Goal: Check status: Check status

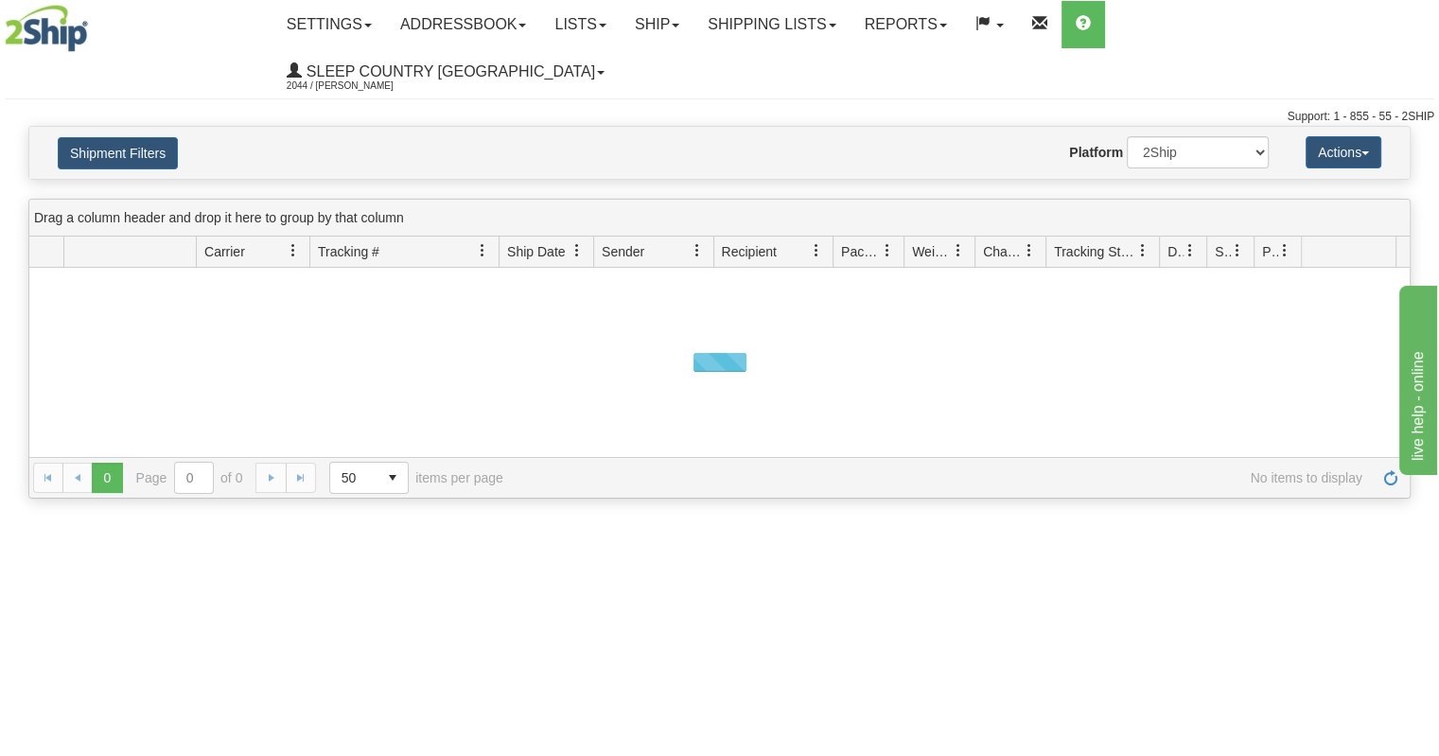
click at [154, 137] on button "Shipment Filters" at bounding box center [118, 153] width 120 height 32
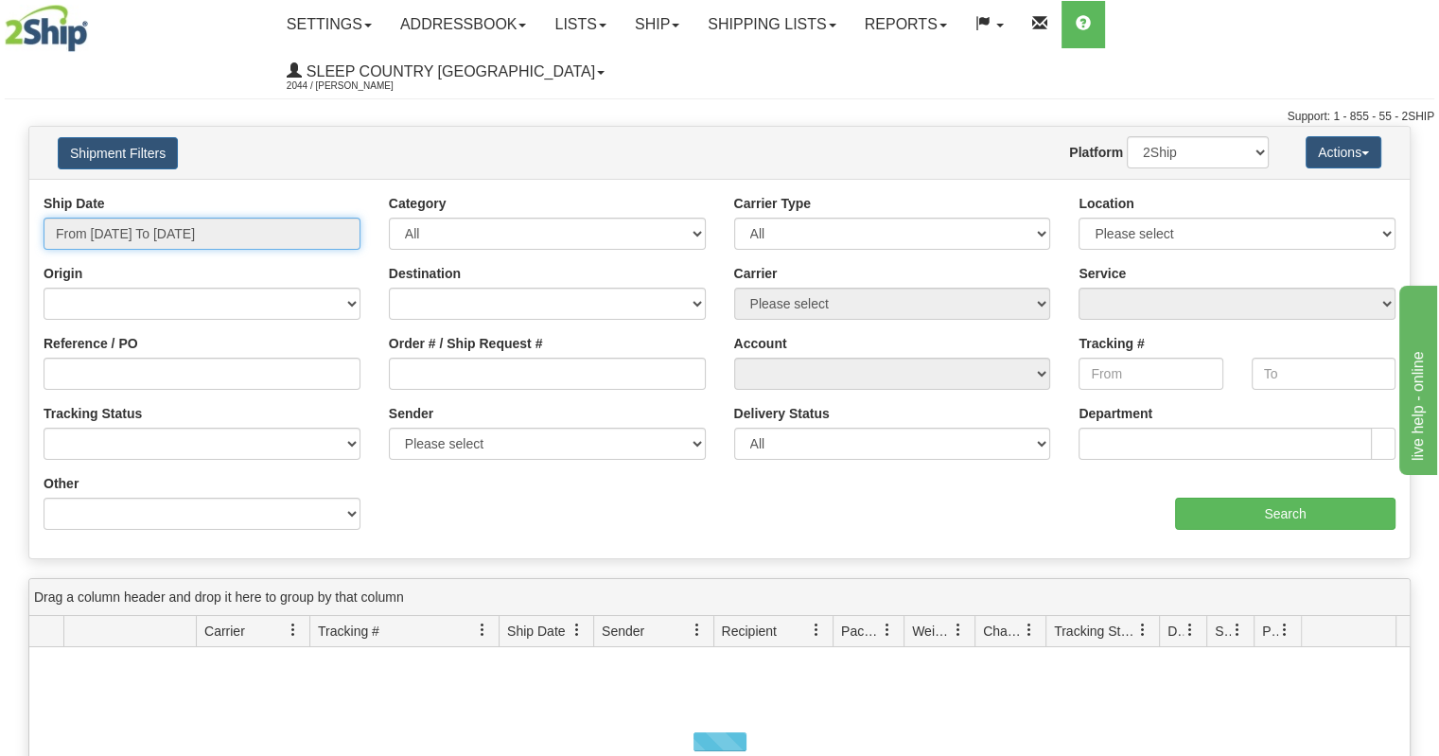
click at [170, 218] on input "From [DATE] To [DATE]" at bounding box center [202, 234] width 317 height 32
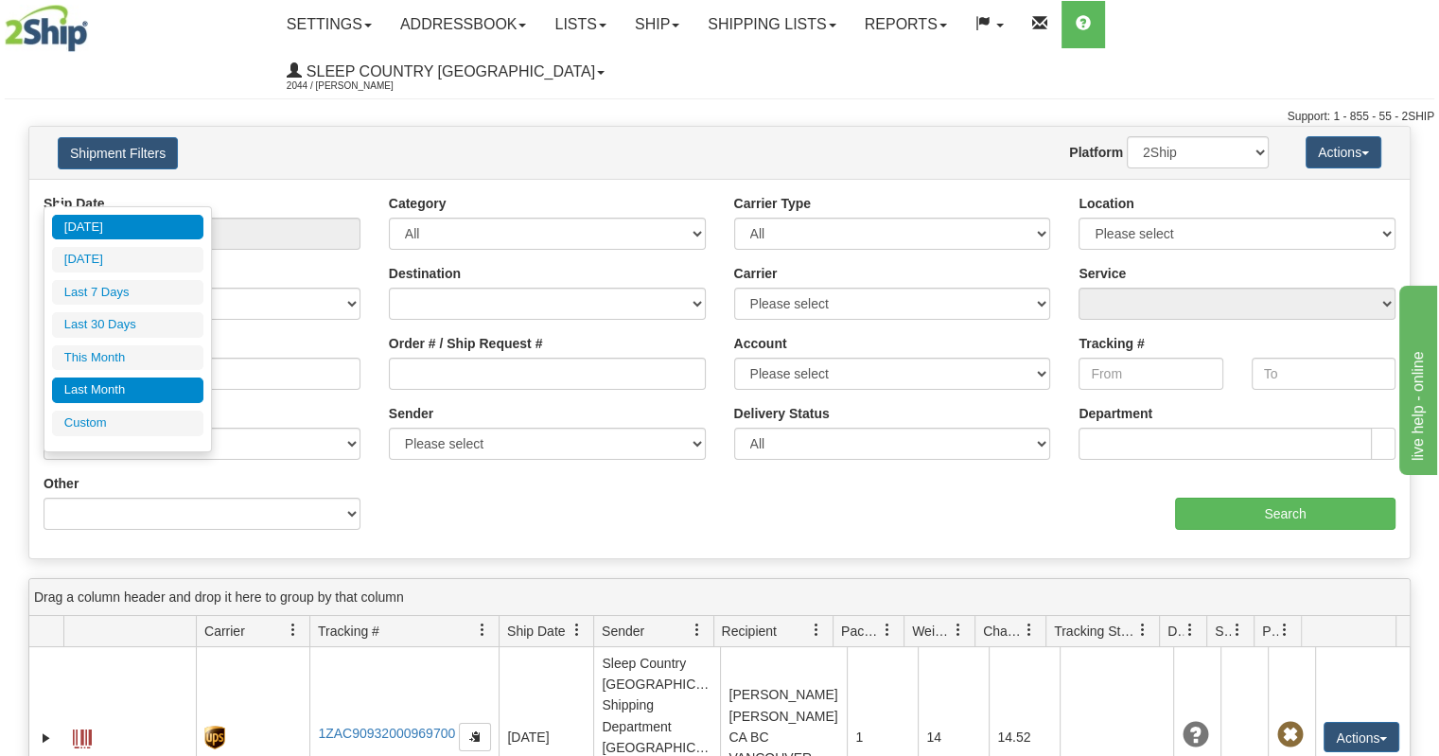
click at [116, 388] on li "Last Month" at bounding box center [127, 391] width 151 height 26
type input "From [DATE] To [DATE]"
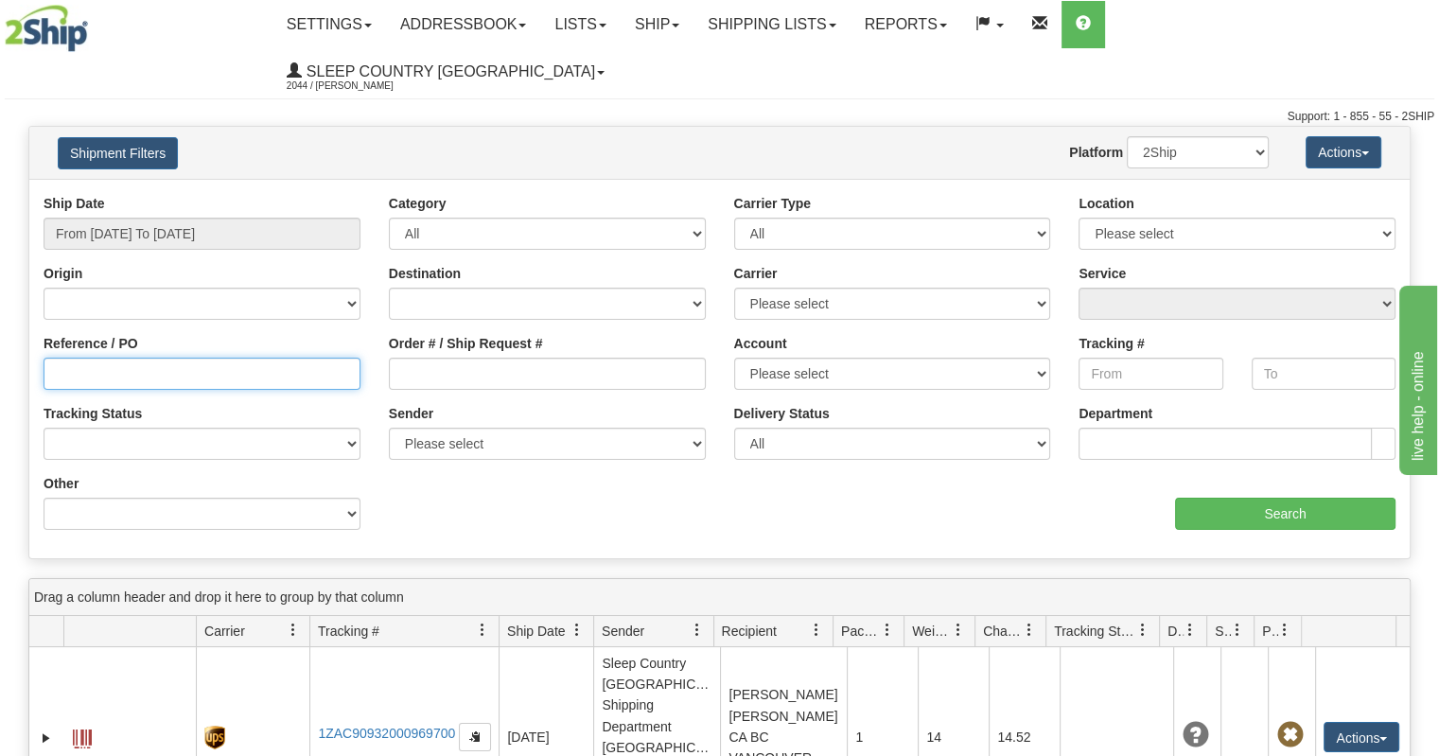
click at [150, 358] on input "Reference / PO" at bounding box center [202, 374] width 317 height 32
paste input "9002I095583"
type input "9002I095583"
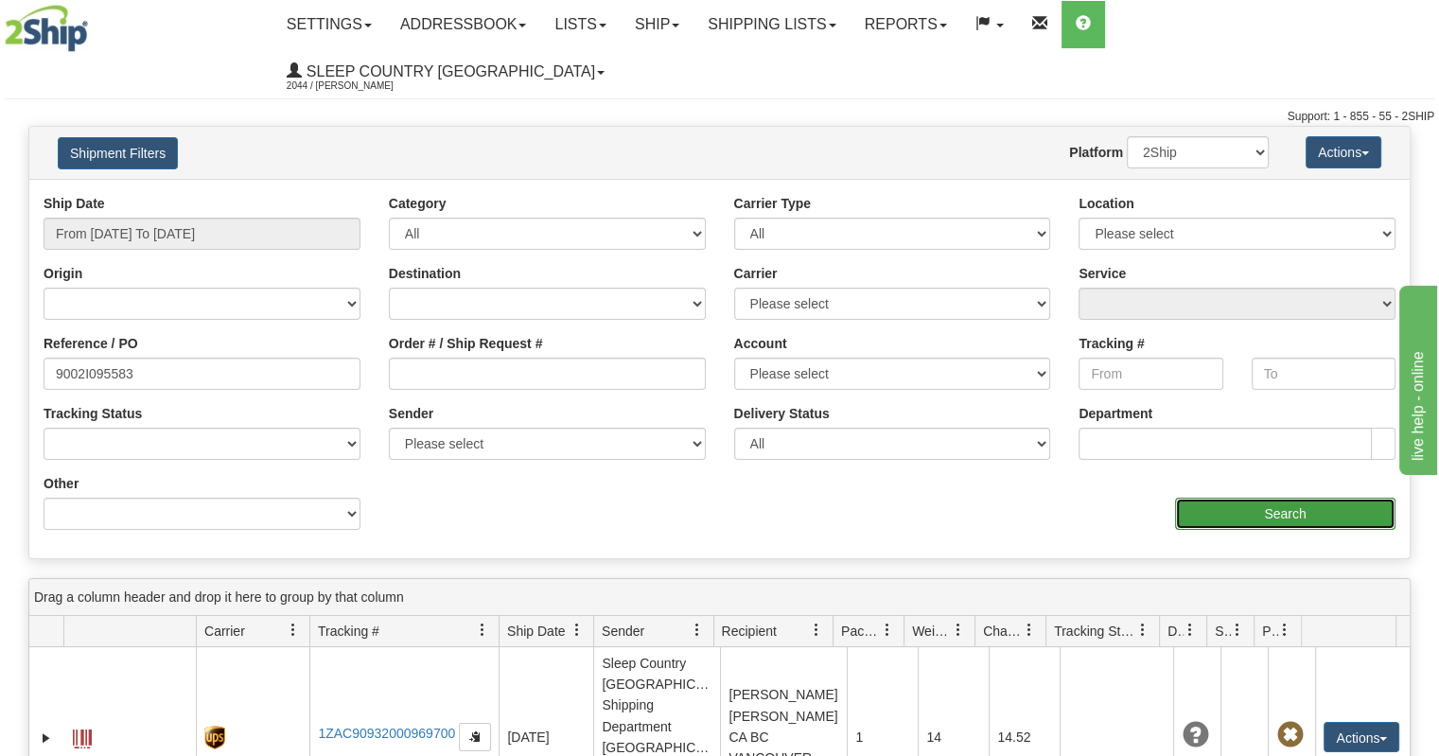
click at [1253, 498] on input "Search" at bounding box center [1285, 514] width 220 height 32
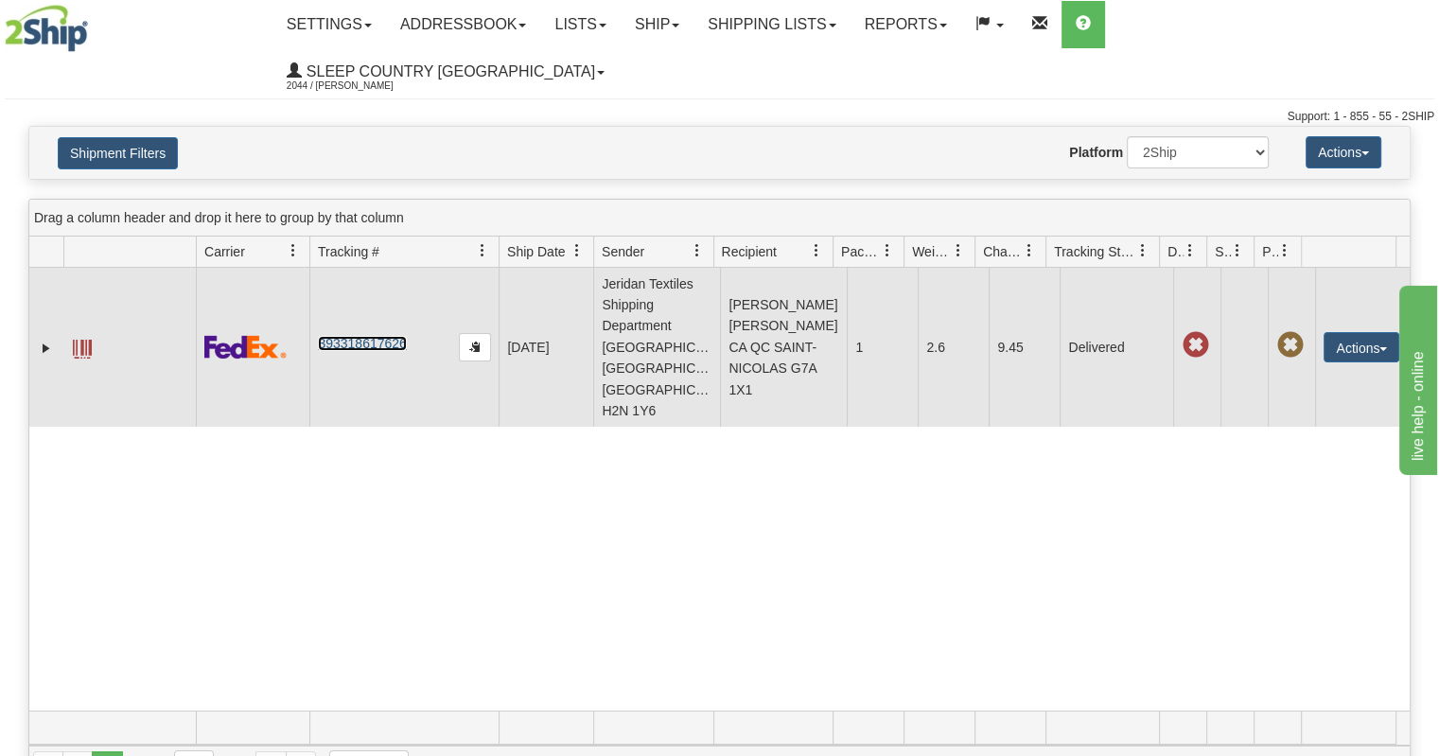
click at [376, 336] on link "393318617626" at bounding box center [362, 343] width 88 height 15
